Goal: Task Accomplishment & Management: Use online tool/utility

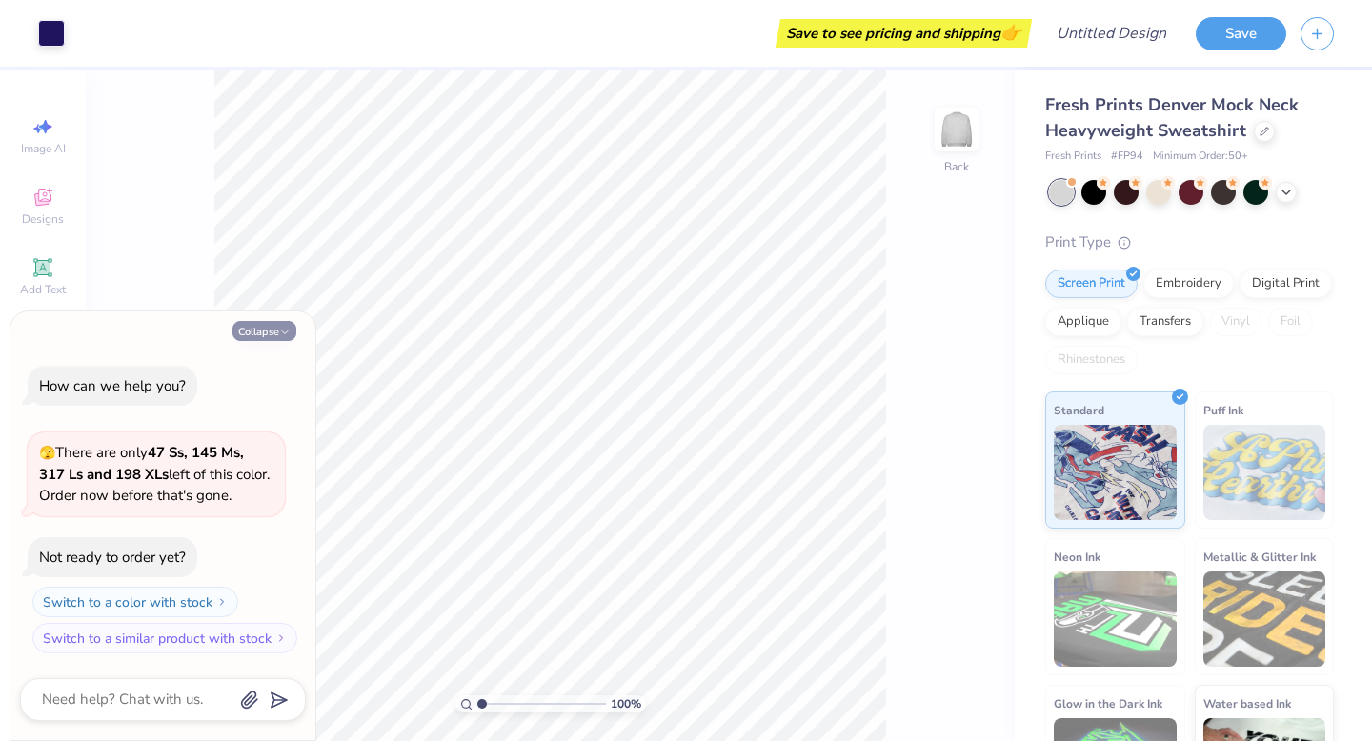
click at [270, 334] on button "Collapse" at bounding box center [265, 331] width 64 height 20
type textarea "x"
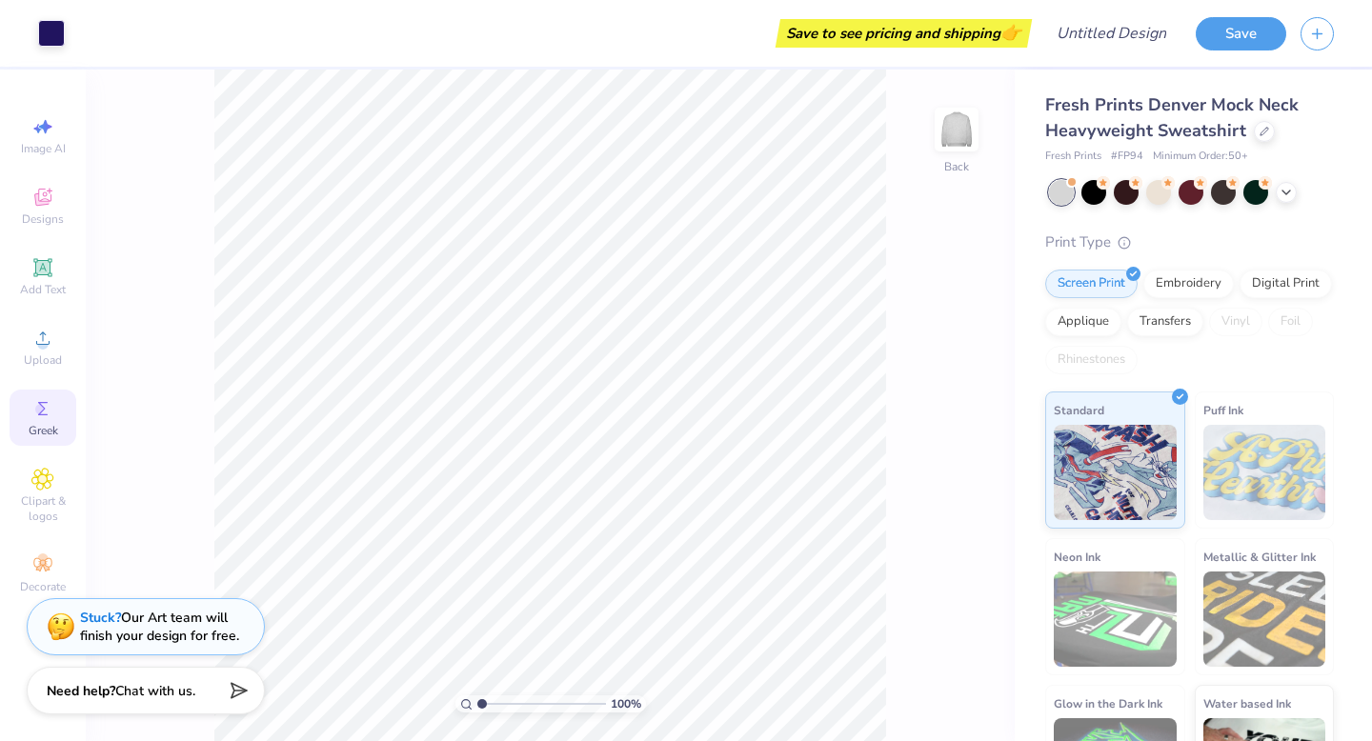
click at [52, 399] on icon at bounding box center [42, 408] width 23 height 23
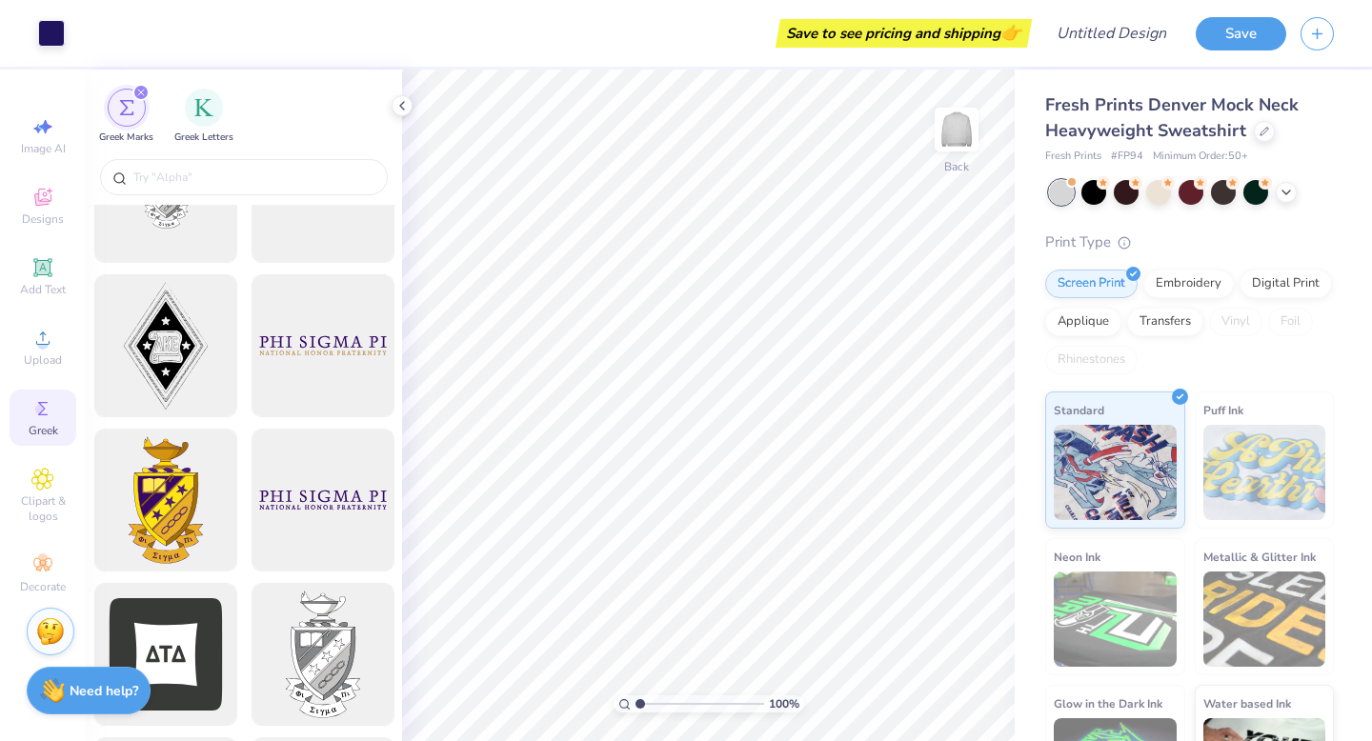
scroll to position [406, 0]
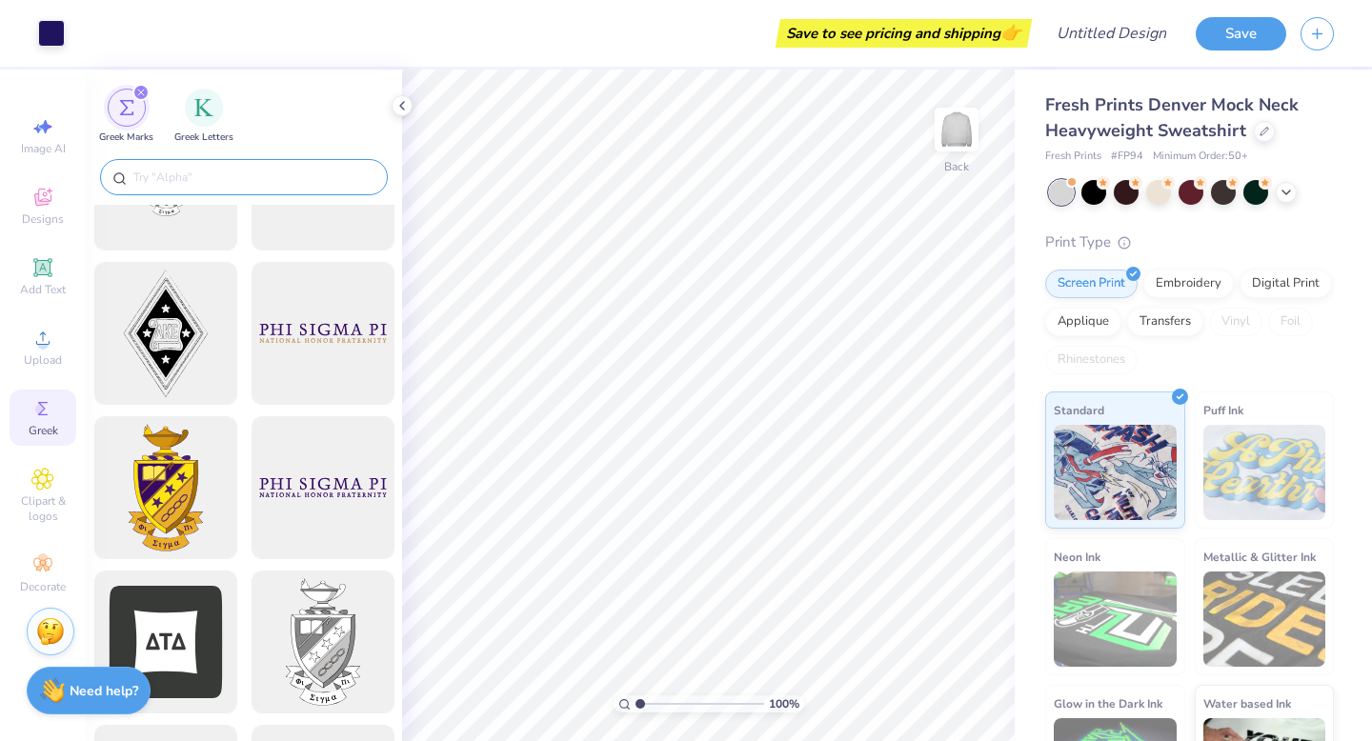
click at [207, 184] on input "text" at bounding box center [254, 177] width 244 height 19
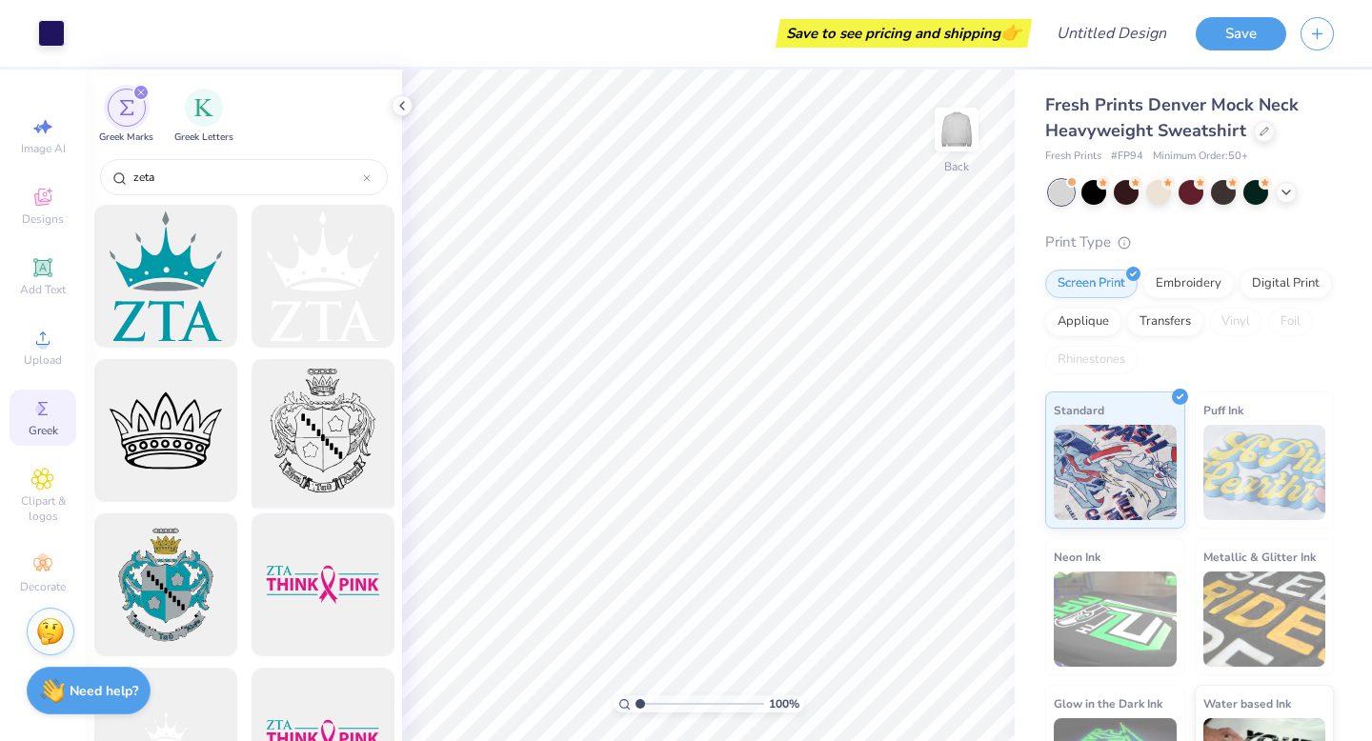
type input "zeta"
click at [323, 431] on div at bounding box center [322, 431] width 157 height 157
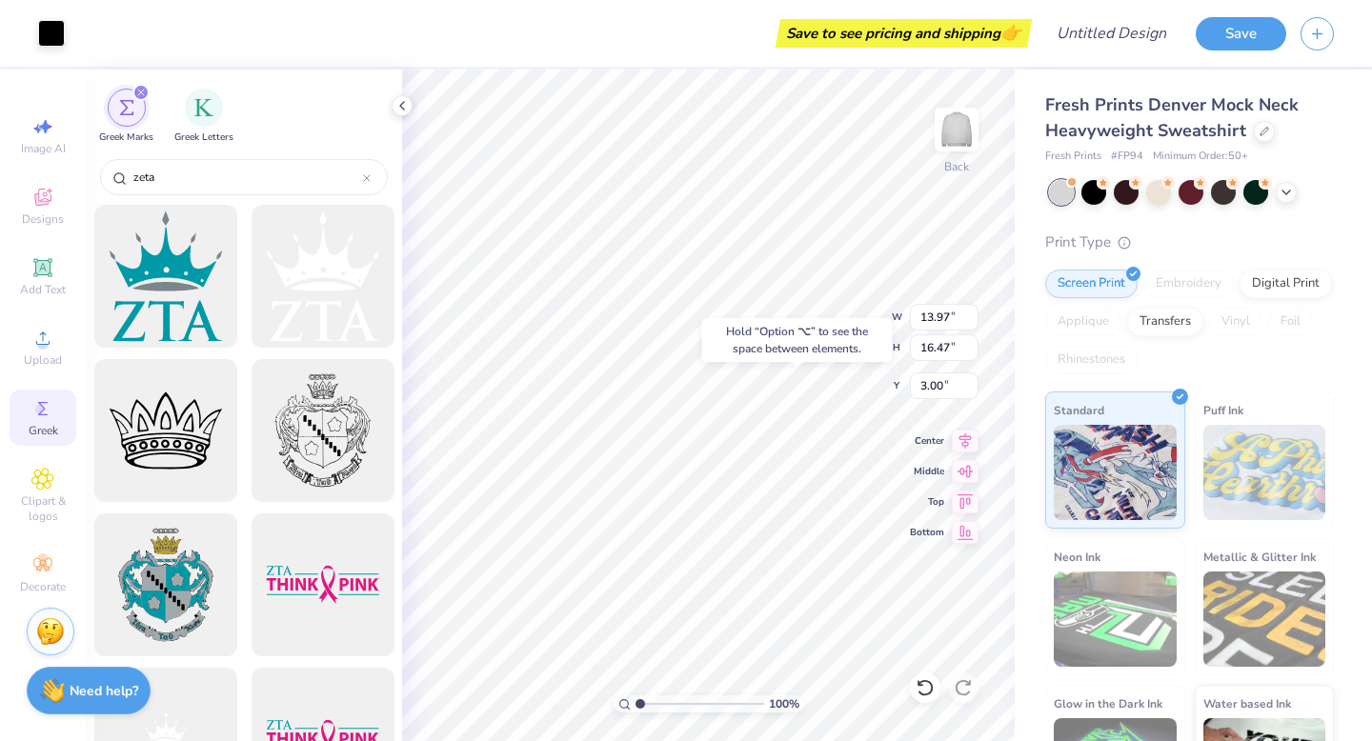
click at [780, 363] on div "Hold “Option ⌥” to see the space between elements." at bounding box center [798, 340] width 202 height 55
click at [1068, 385] on div "Art colors Save to see pricing and shipping 👉 Design Title Save Image AI Design…" at bounding box center [686, 370] width 1372 height 741
type input "6.40"
type input "7.55"
type input "11.92"
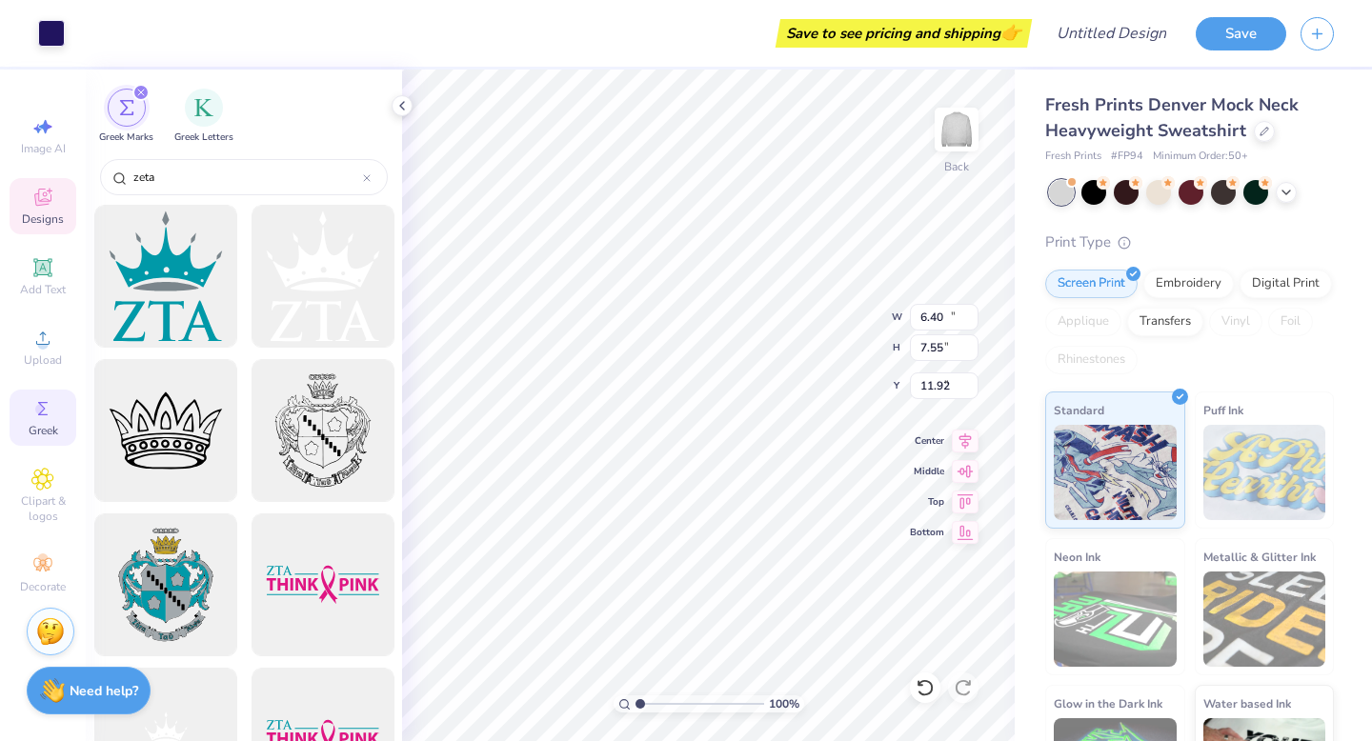
type input "12.00"
type input "5.59"
type input "2.49"
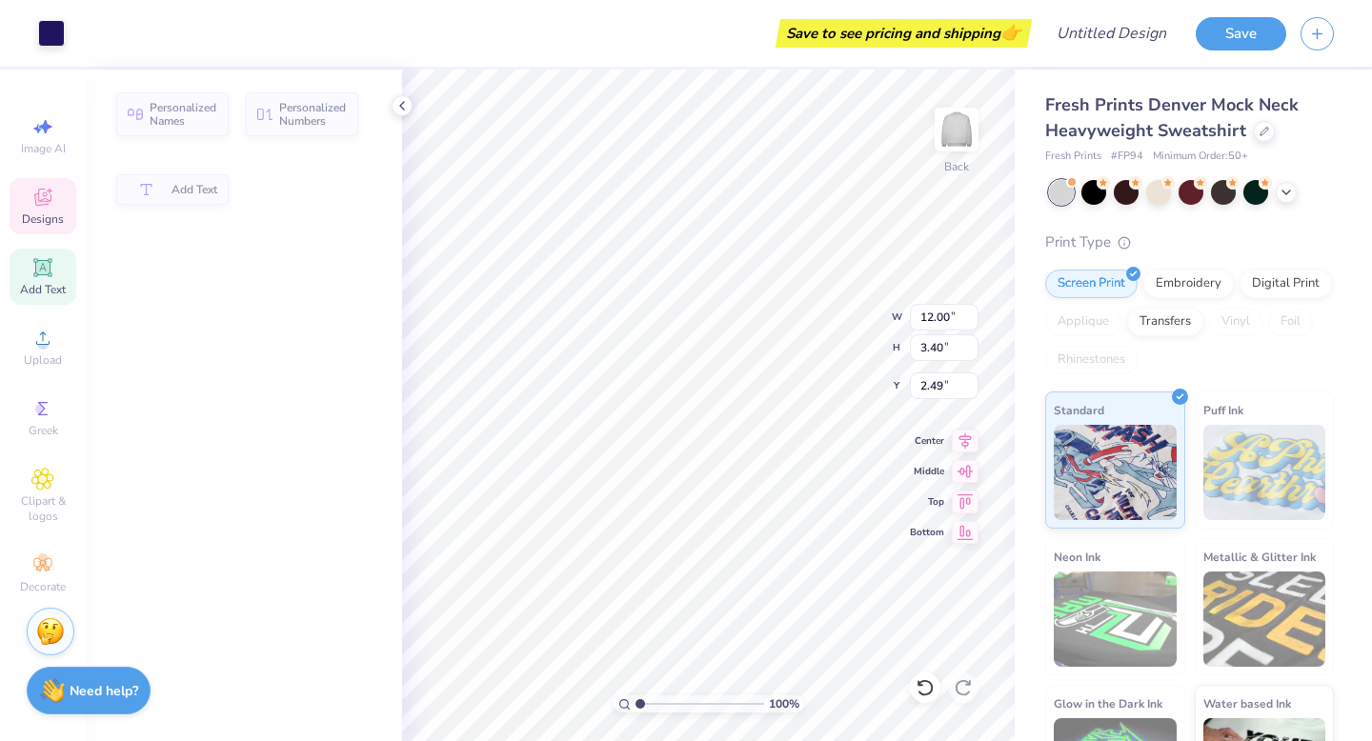
type input "2.50"
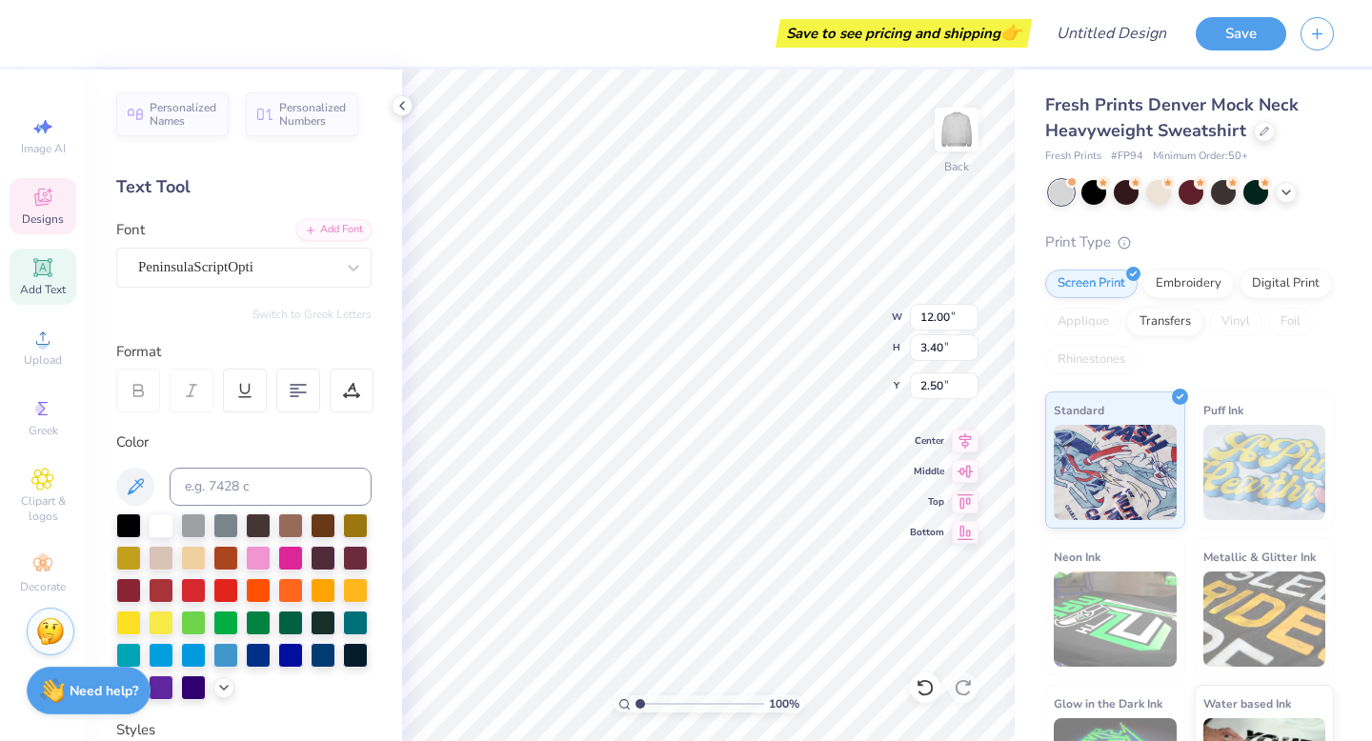
scroll to position [0, 2]
type textarea "Zeta Tau Alpha"
type input "1.18"
type input "1.37"
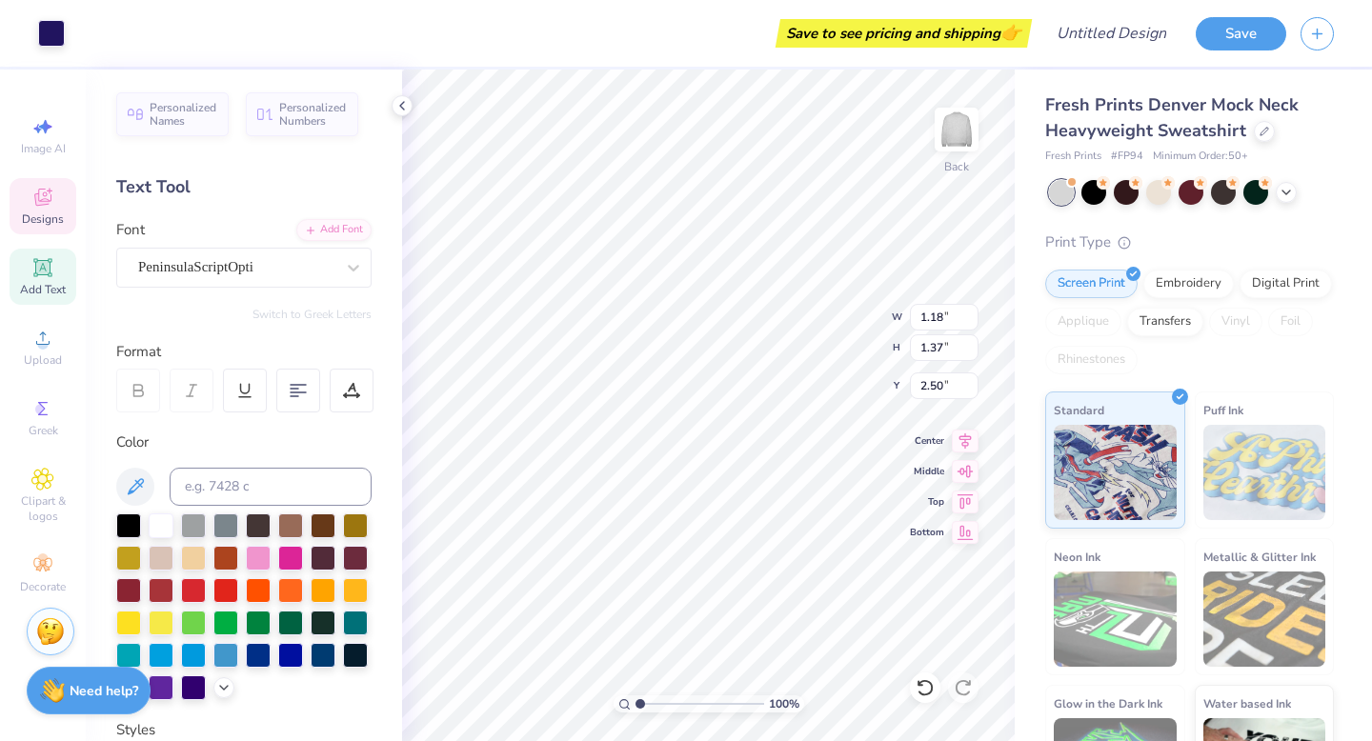
type input "5.90"
type input "2.45"
type input "2.35"
type input "2.77"
type input "4.61"
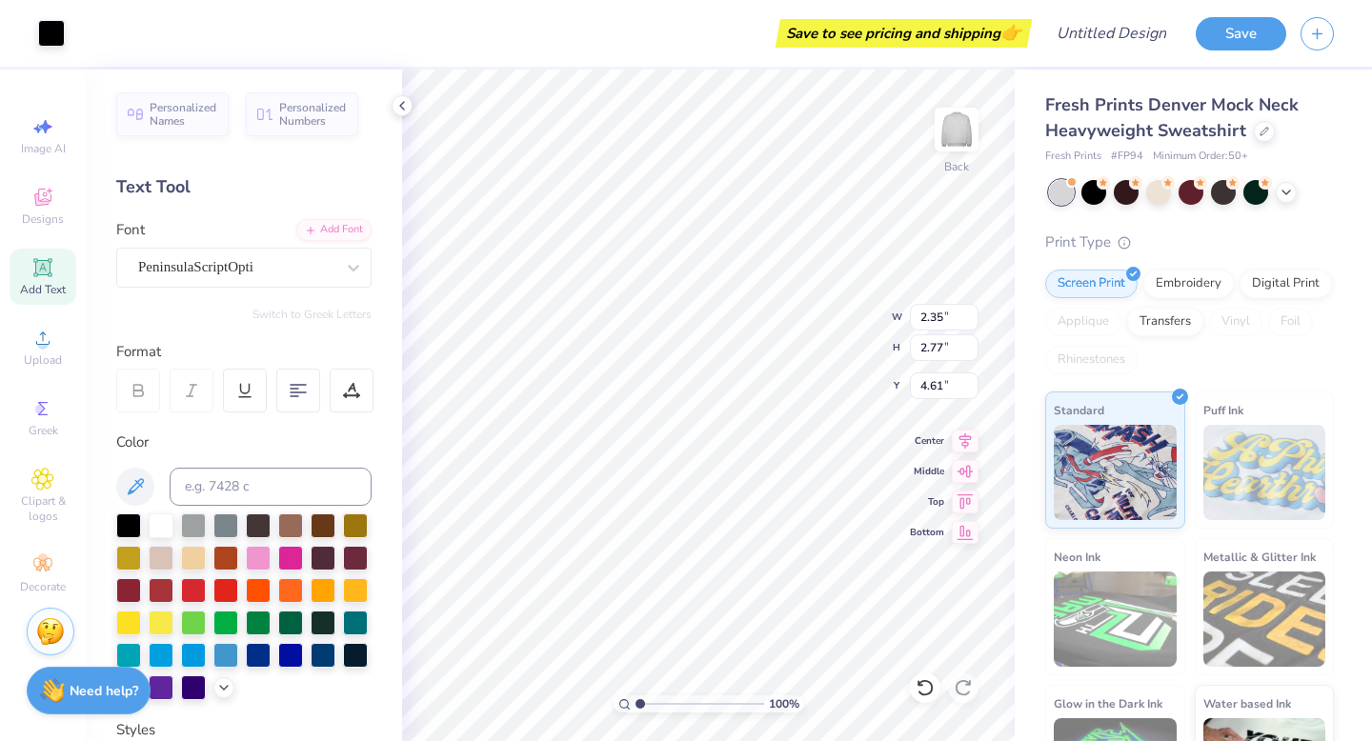
type input "11.51"
type input "3.16"
type input "2.31"
click at [131, 530] on div at bounding box center [128, 524] width 25 height 25
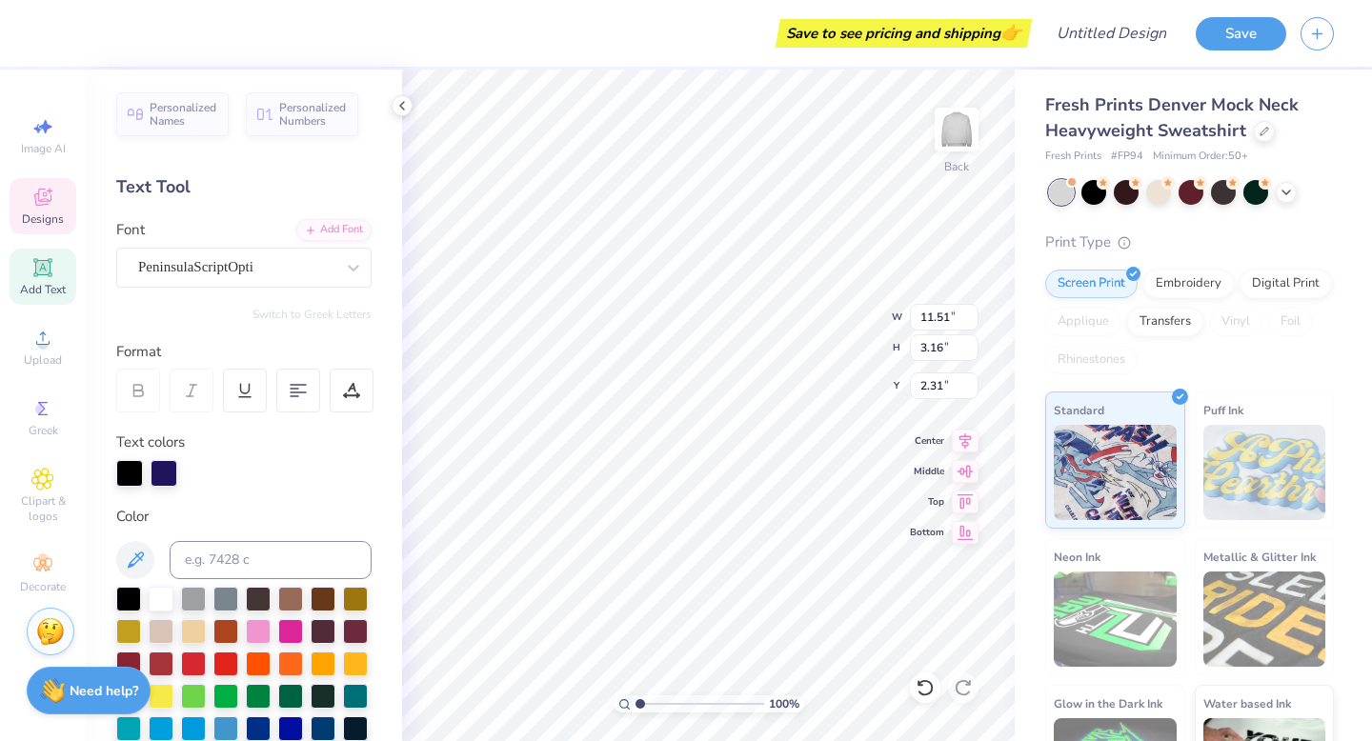
scroll to position [0, 1]
click at [130, 596] on div at bounding box center [128, 597] width 25 height 25
click at [1221, 270] on div at bounding box center [1229, 272] width 16 height 16
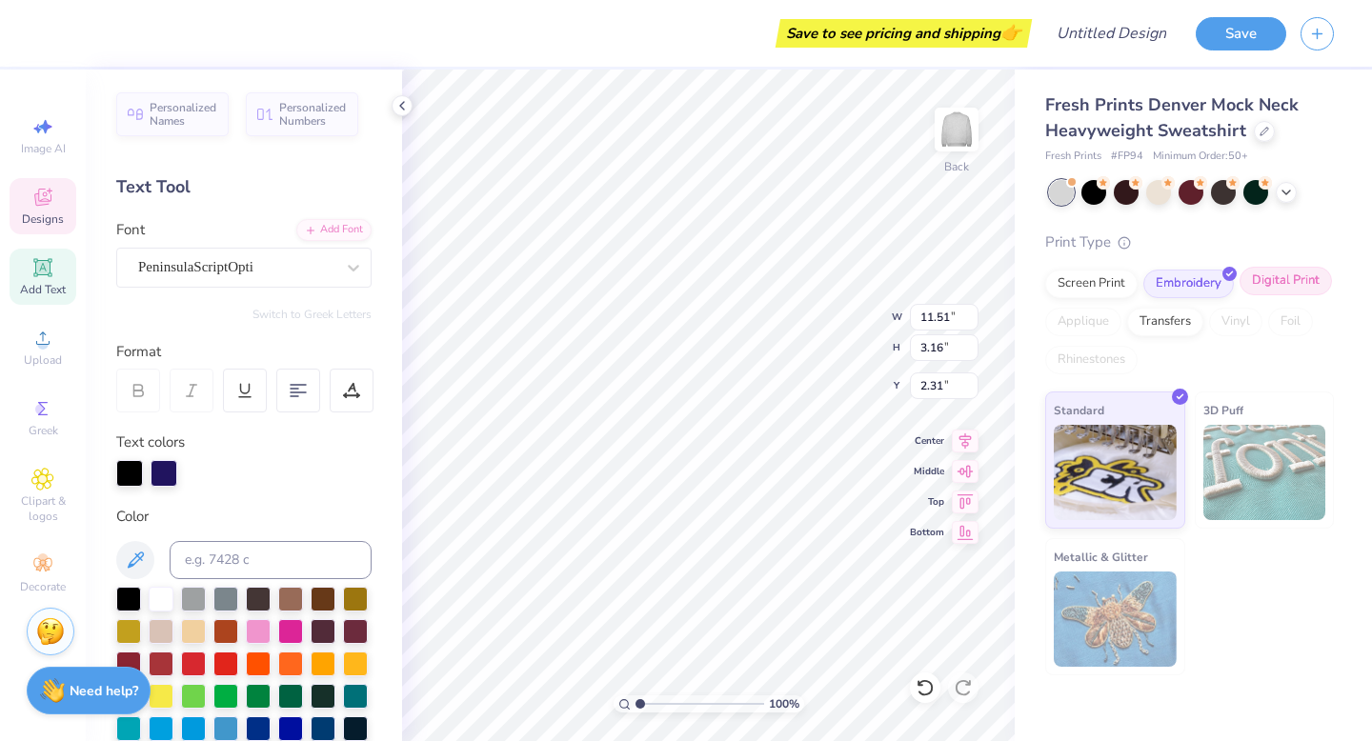
click at [1280, 277] on div "Digital Print" at bounding box center [1286, 281] width 92 height 29
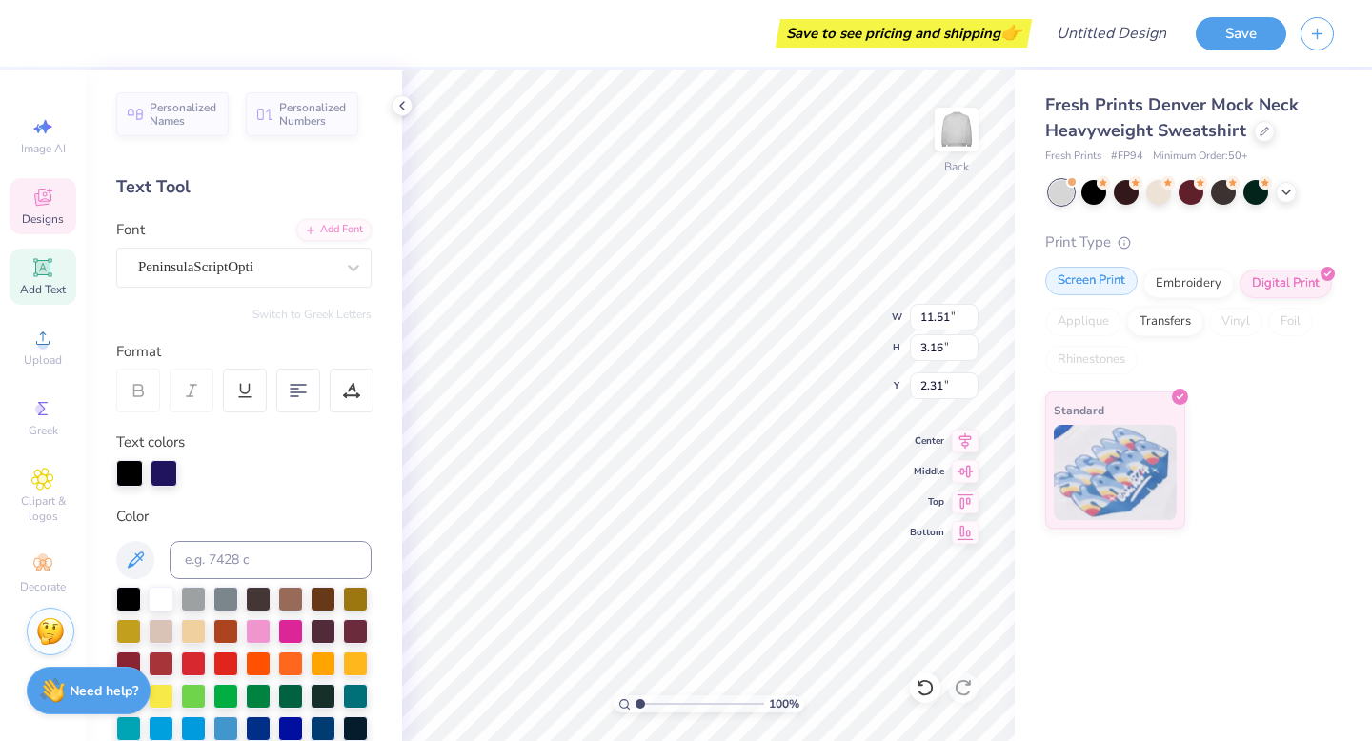
click at [1105, 292] on div "Screen Print" at bounding box center [1091, 281] width 92 height 29
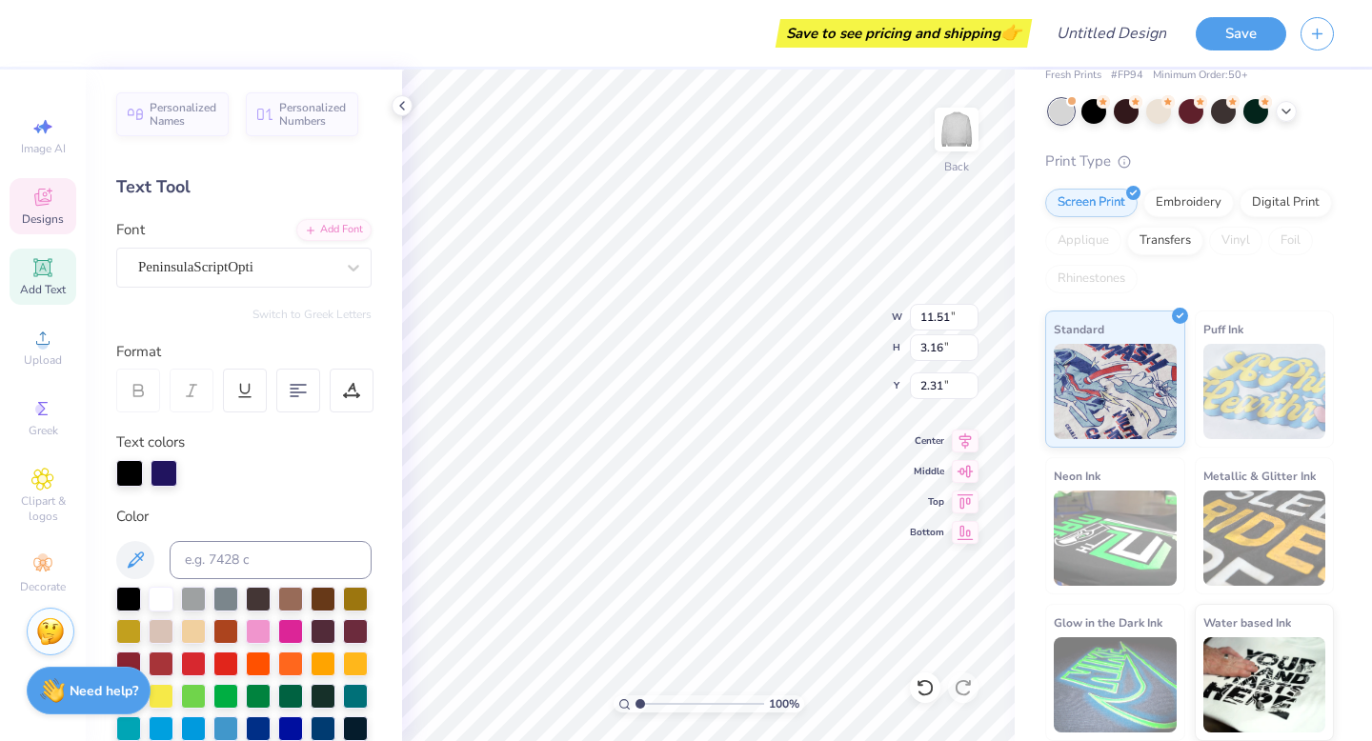
scroll to position [0, 5]
click at [132, 468] on div at bounding box center [129, 473] width 27 height 27
click at [131, 599] on div at bounding box center [128, 597] width 25 height 25
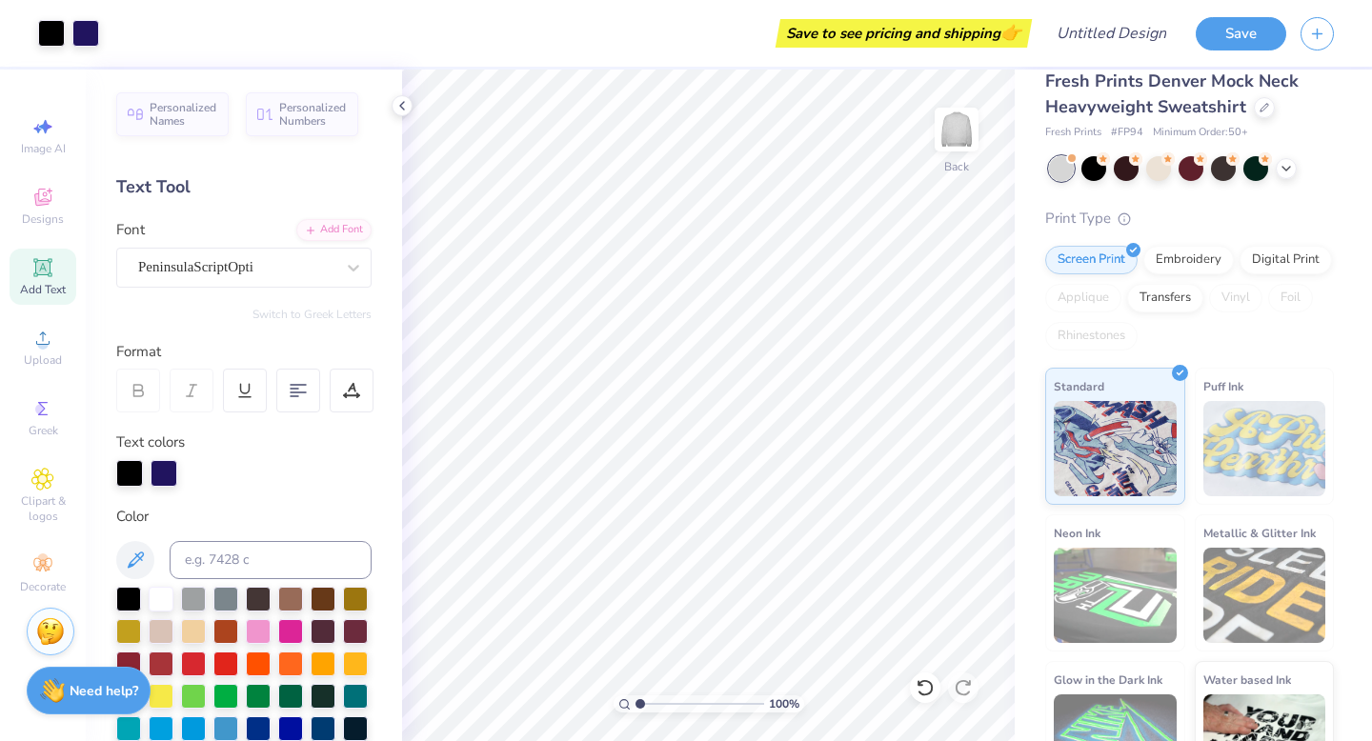
scroll to position [22, 0]
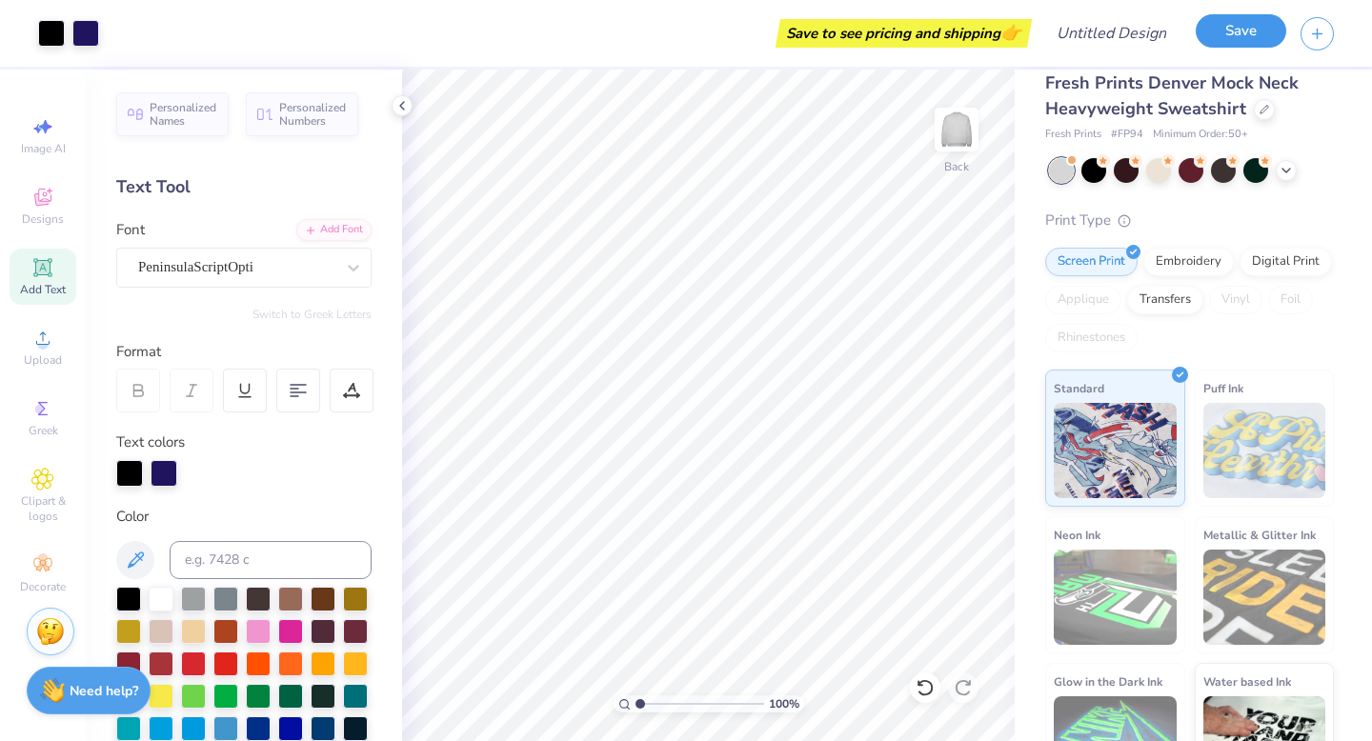
click at [1214, 36] on button "Save" at bounding box center [1241, 30] width 91 height 33
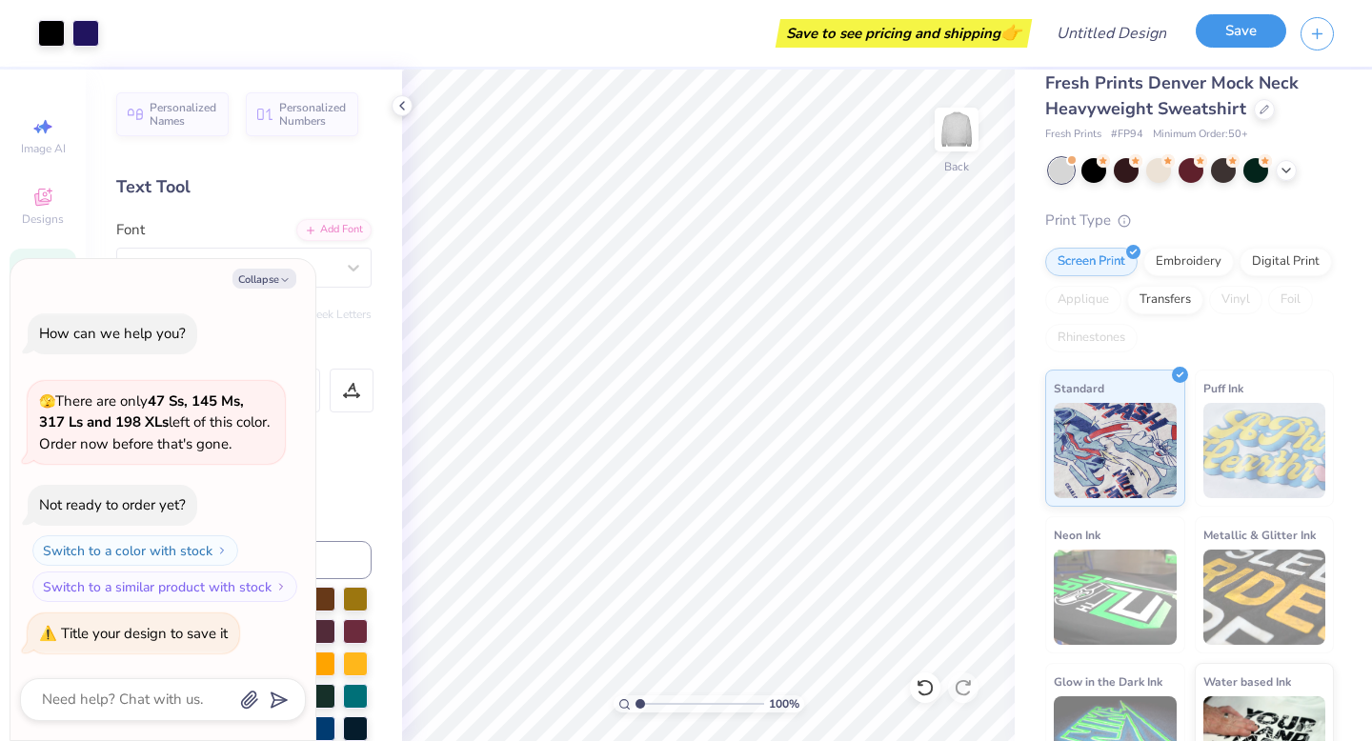
click at [1250, 34] on button "Save" at bounding box center [1241, 30] width 91 height 33
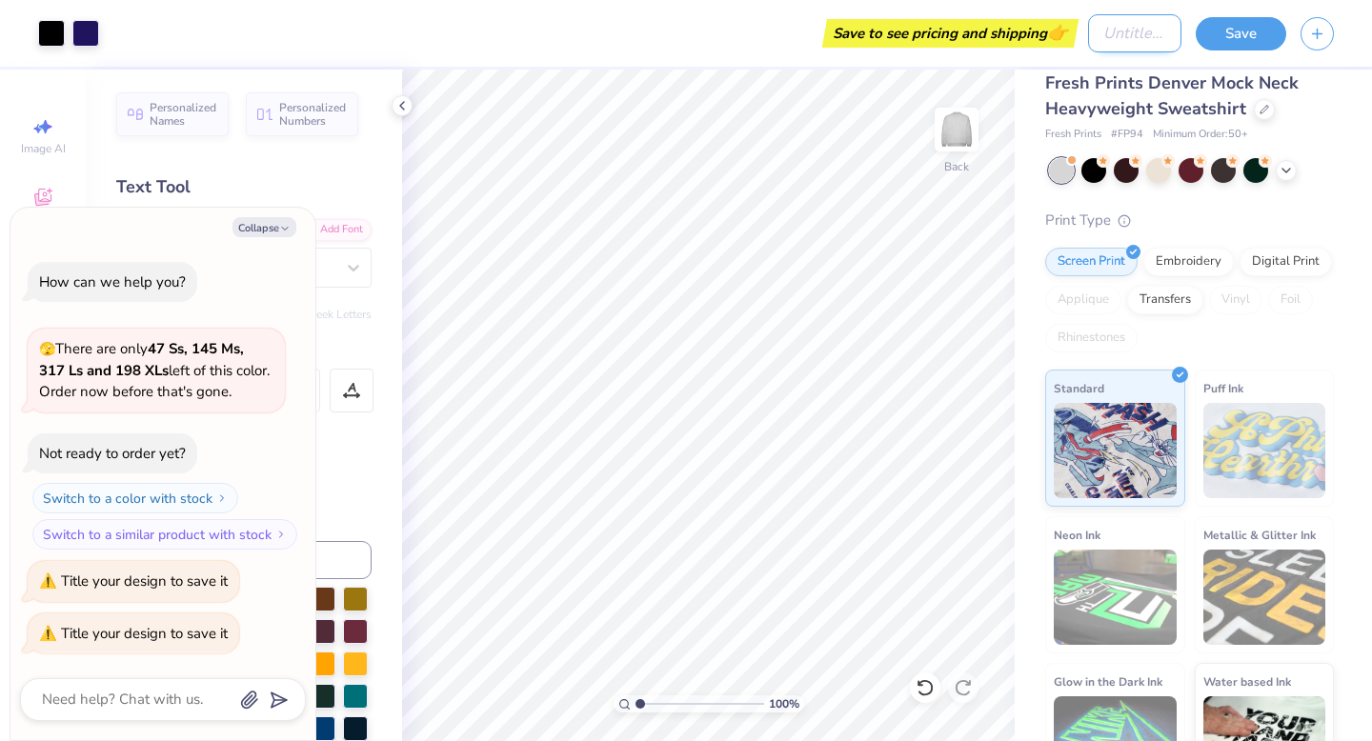
type textarea "x"
click at [1102, 46] on input "Design Title" at bounding box center [1134, 33] width 93 height 38
type input "m"
type textarea "x"
type input "me"
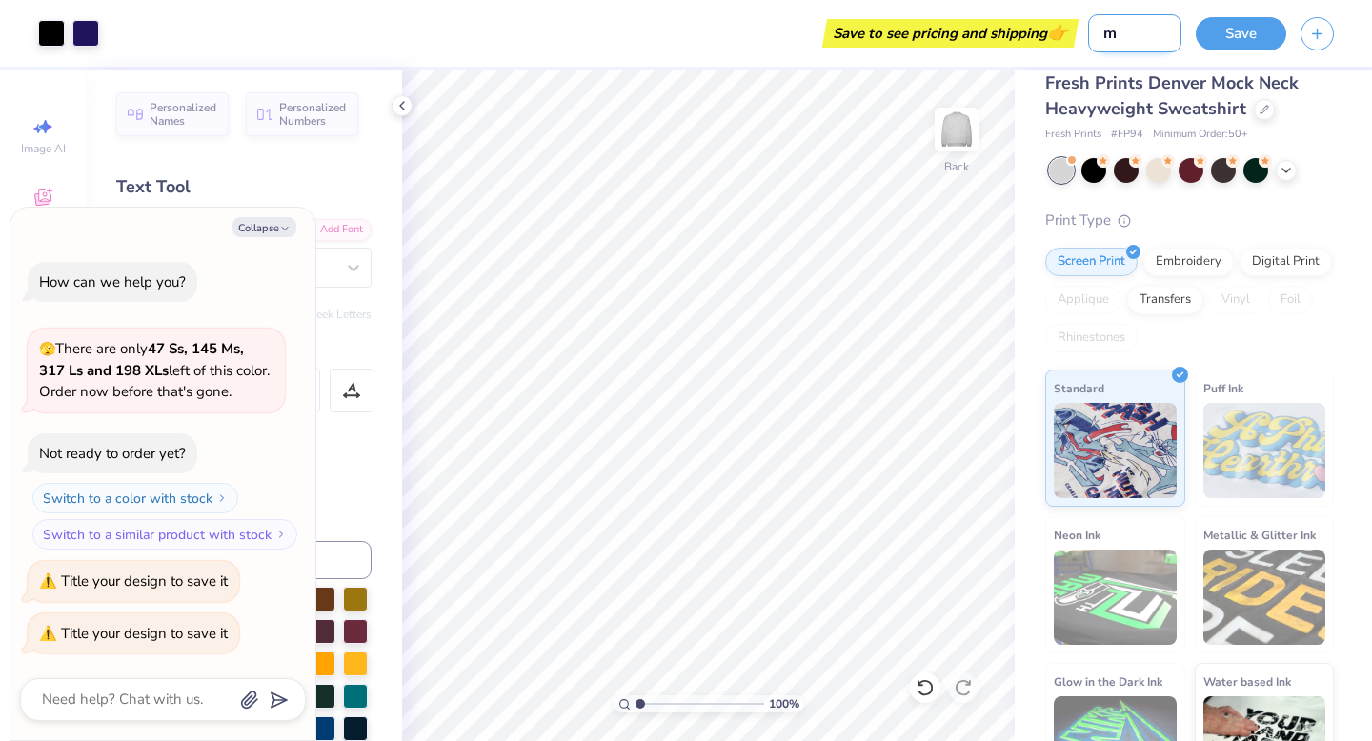
type textarea "x"
type input "mer"
type textarea "x"
type input "merc"
type textarea "x"
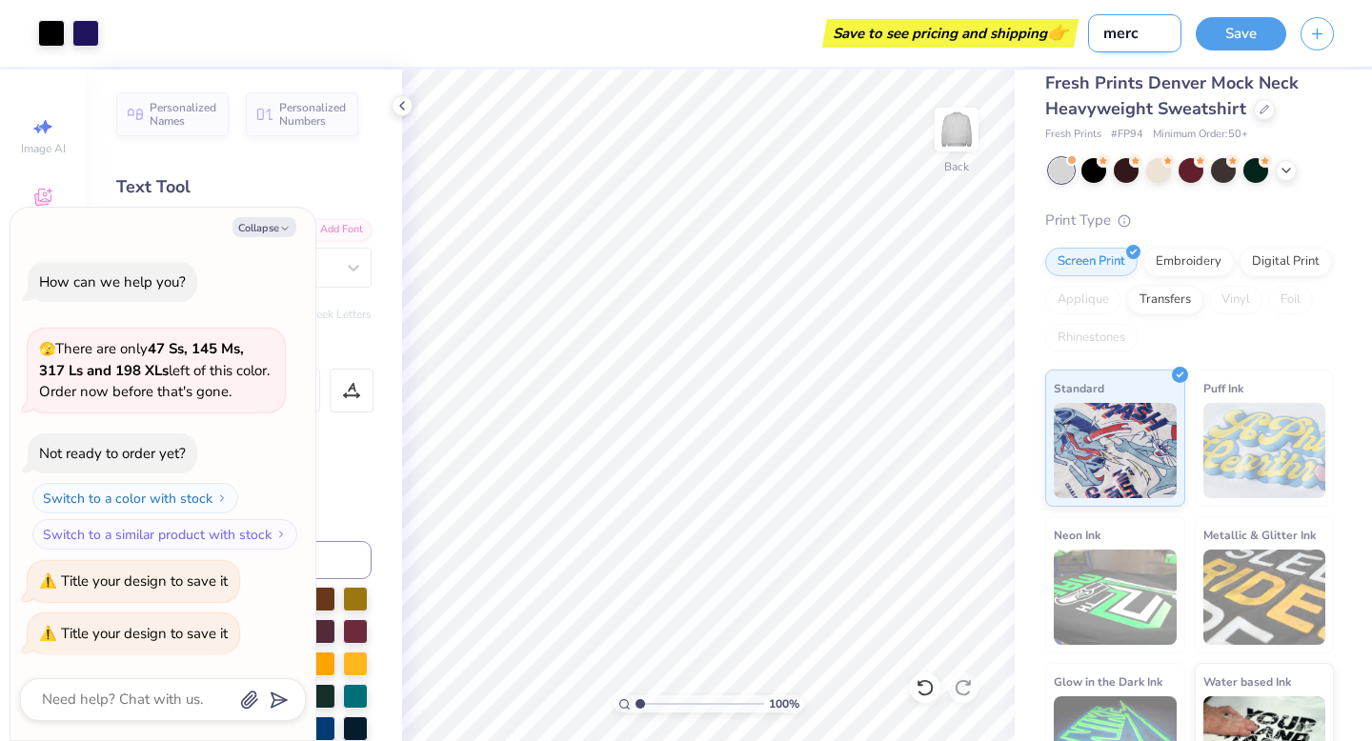
type input "merch"
type textarea "x"
type input "merch"
click at [1242, 37] on button "Save" at bounding box center [1241, 30] width 91 height 33
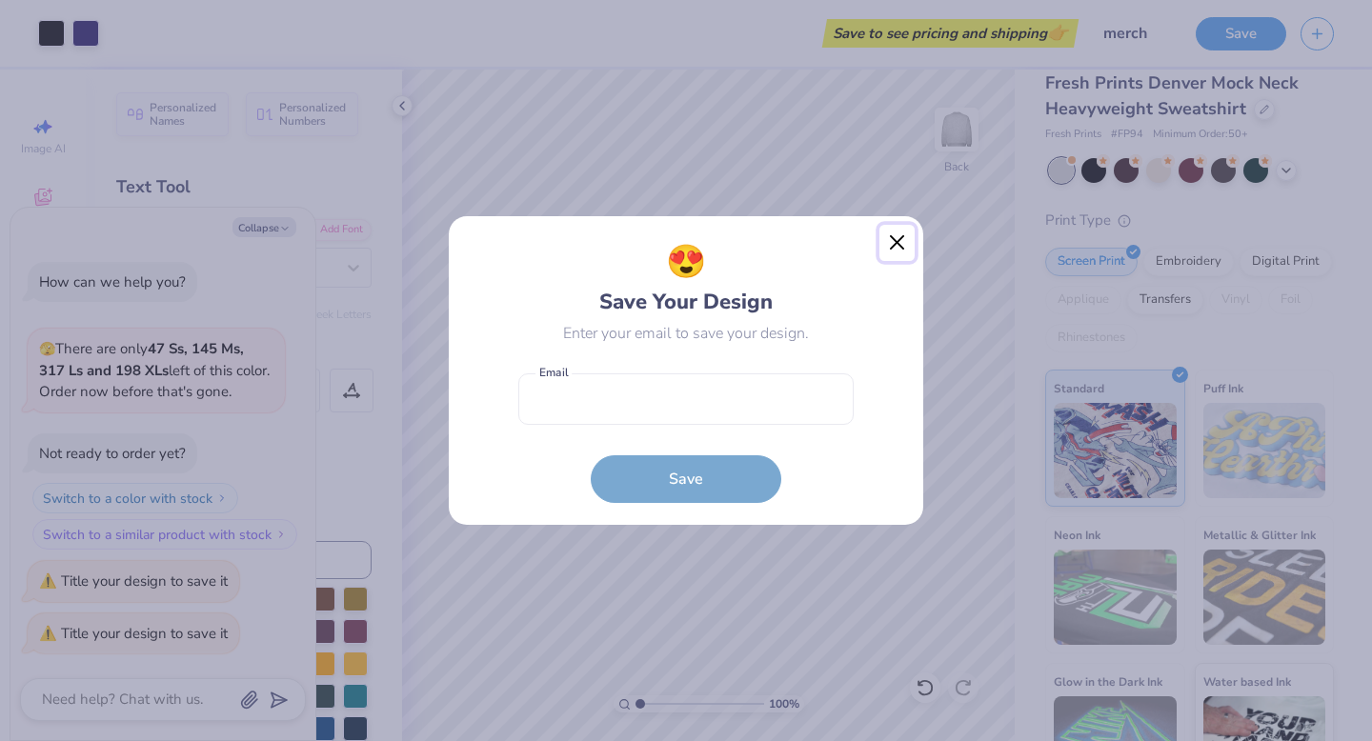
click at [901, 257] on button "Close" at bounding box center [898, 243] width 36 height 36
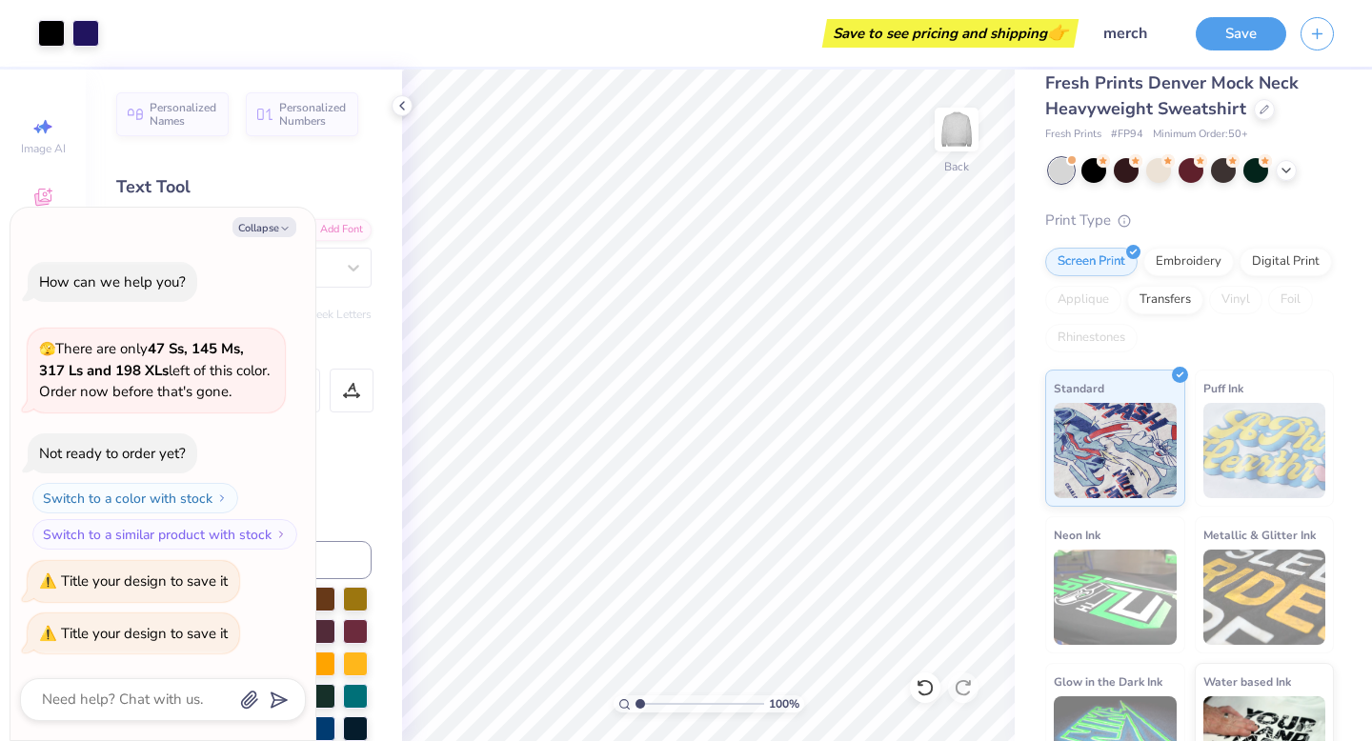
scroll to position [0, 0]
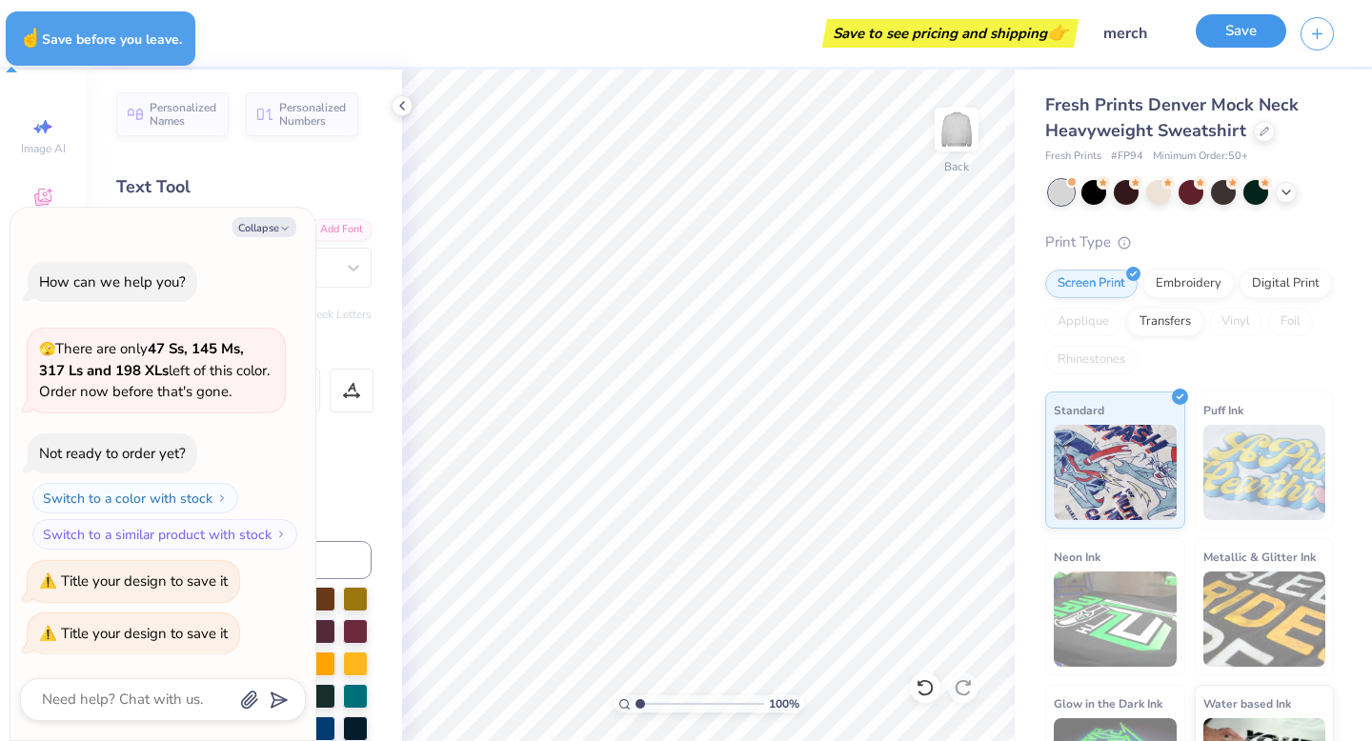
type textarea "x"
